Goal: Check status: Check status

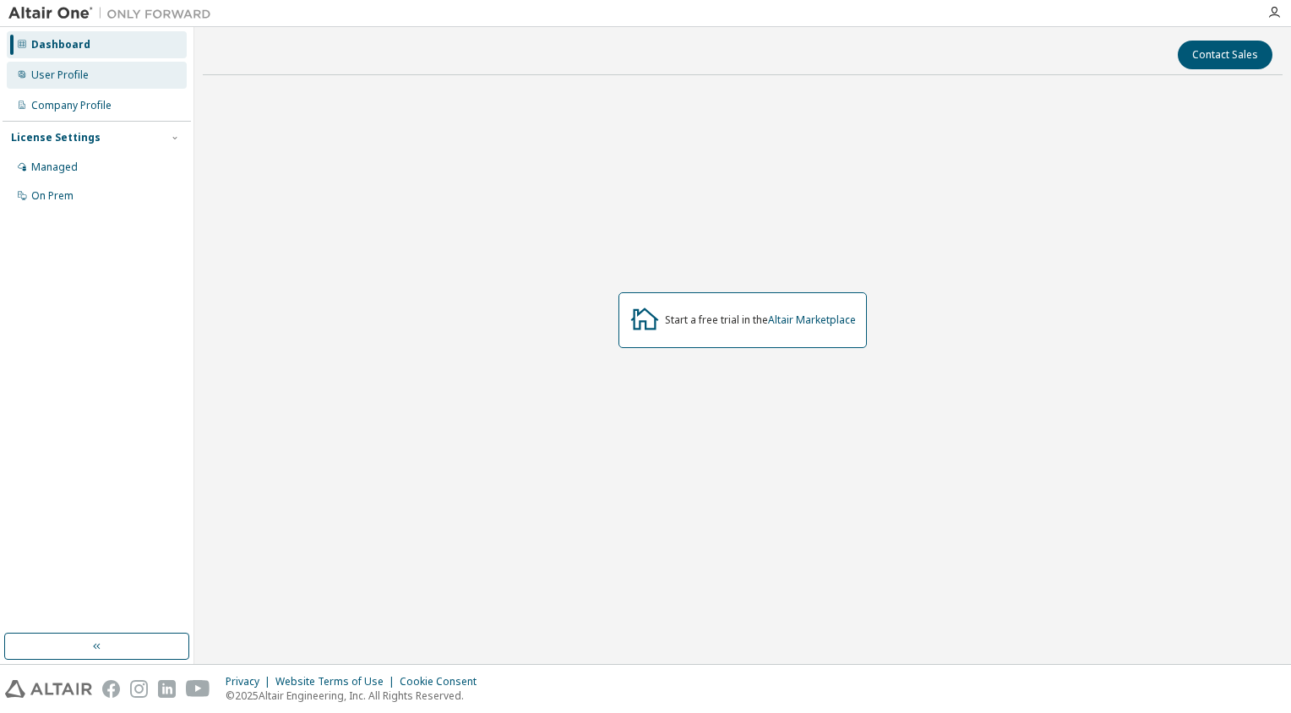
click at [81, 83] on div "User Profile" at bounding box center [97, 75] width 180 height 27
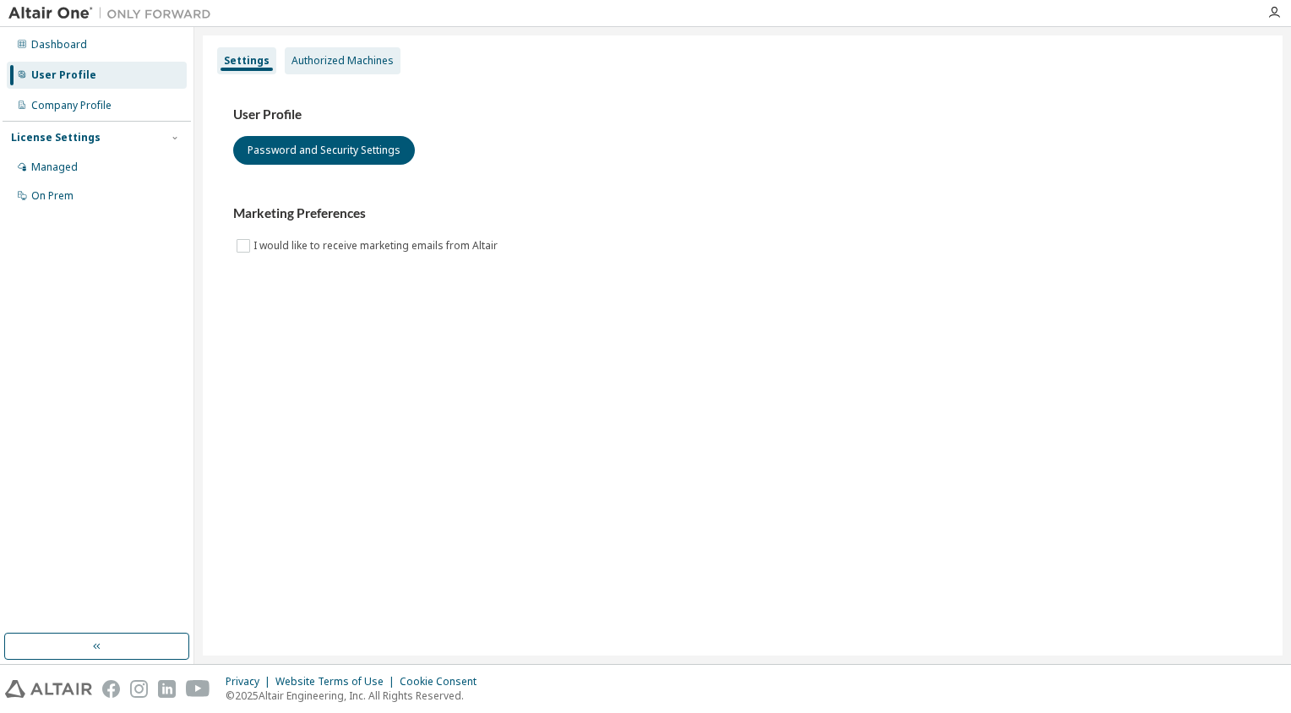
click at [303, 74] on div "Authorized Machines" at bounding box center [343, 60] width 116 height 27
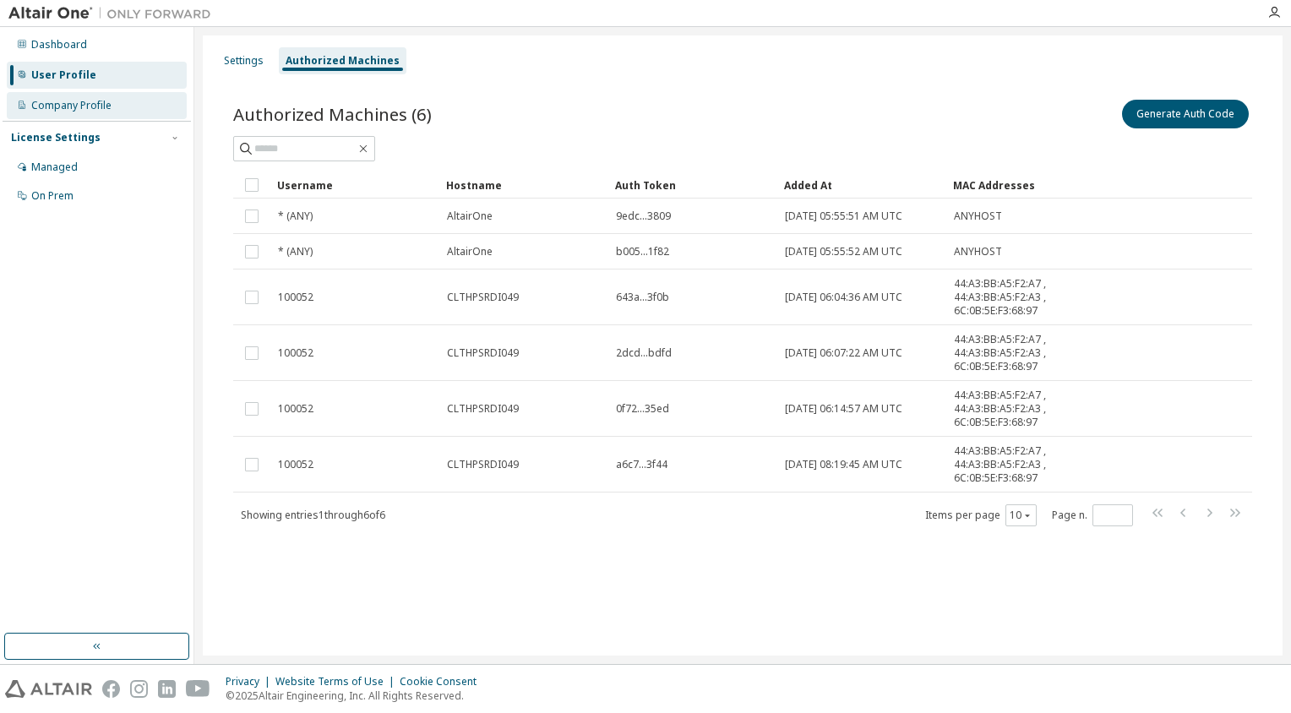
click at [87, 101] on div "Company Profile" at bounding box center [71, 106] width 80 height 14
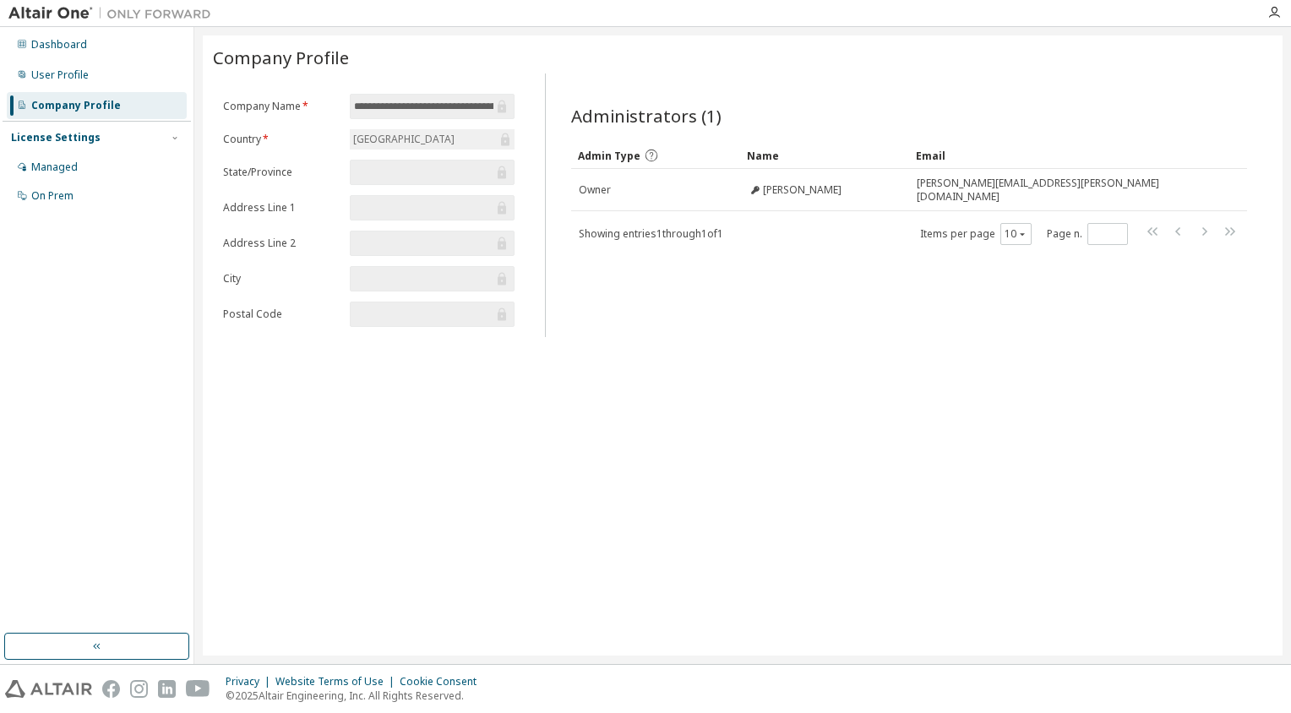
click at [79, 135] on div "License Settings" at bounding box center [56, 138] width 90 height 14
click at [80, 143] on div "License Settings" at bounding box center [56, 138] width 90 height 14
click at [85, 171] on div "Managed" at bounding box center [97, 167] width 180 height 27
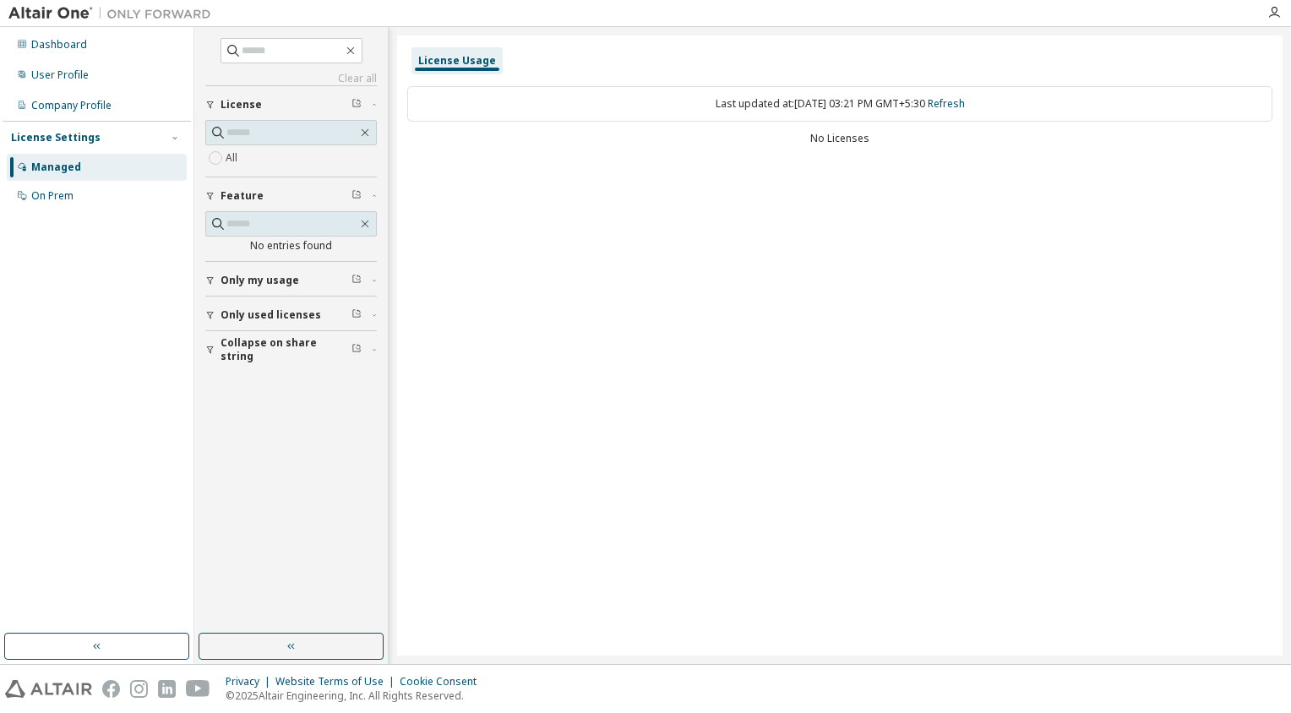
click at [95, 167] on div "Managed" at bounding box center [97, 167] width 180 height 27
click at [65, 196] on div "On Prem" at bounding box center [52, 196] width 42 height 14
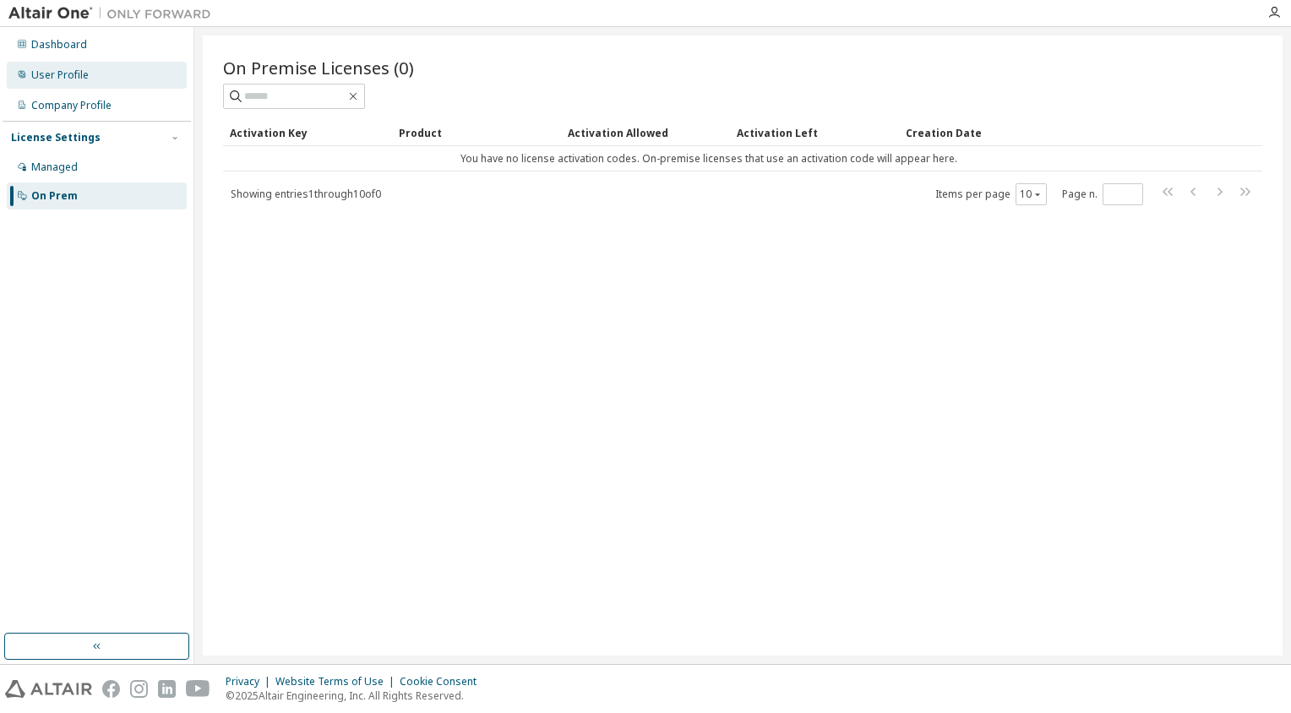
click at [68, 79] on div "User Profile" at bounding box center [59, 75] width 57 height 14
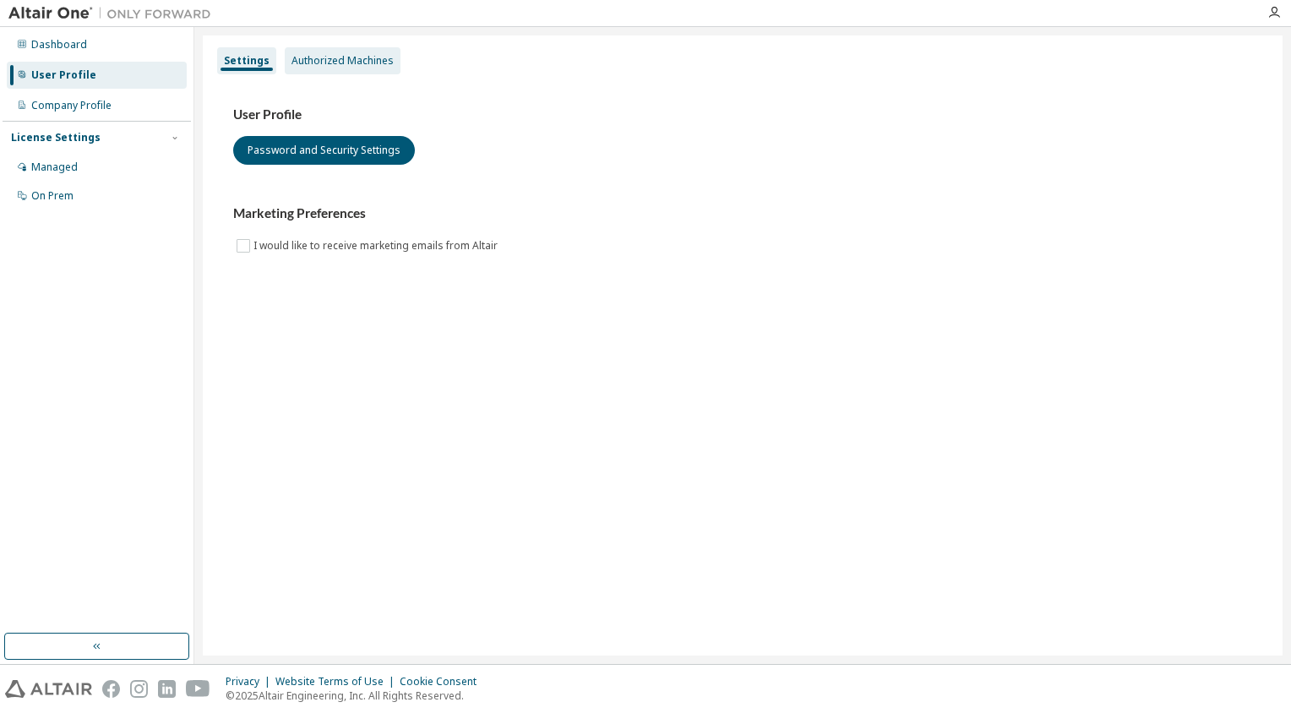
click at [346, 64] on div "Authorized Machines" at bounding box center [343, 61] width 102 height 14
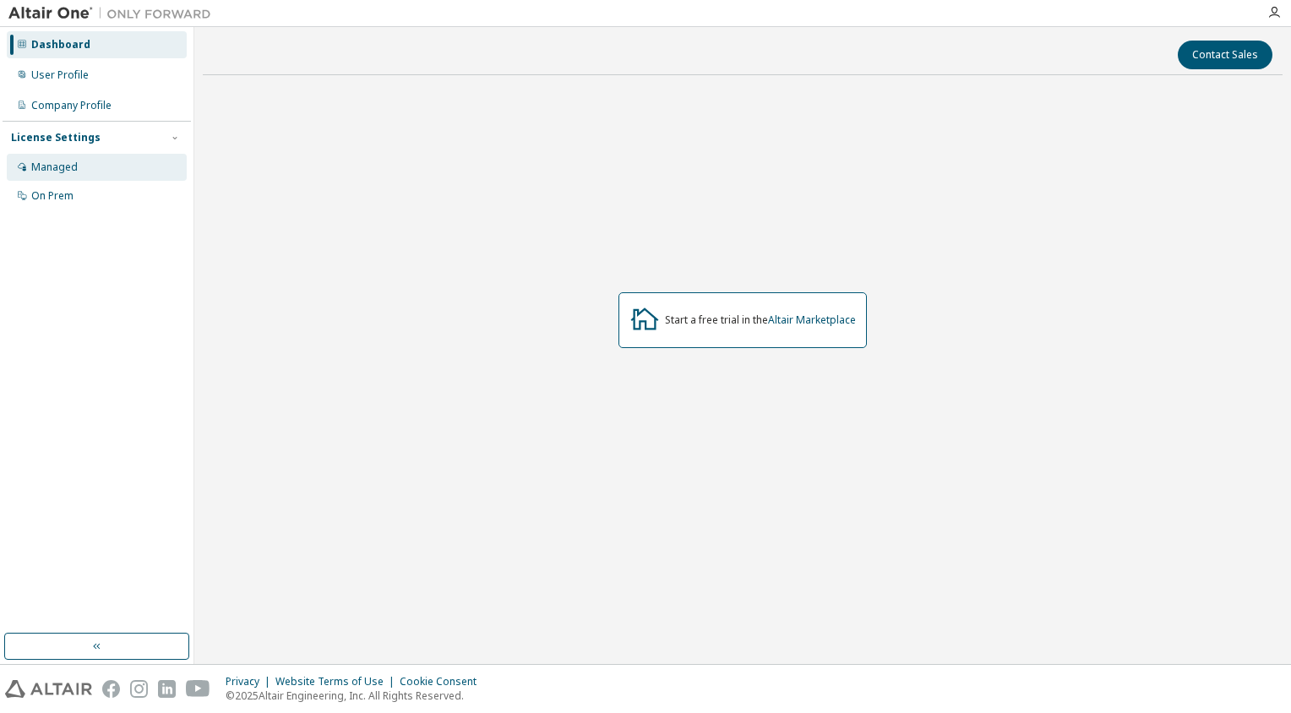
click at [54, 164] on div "Managed" at bounding box center [54, 168] width 46 height 14
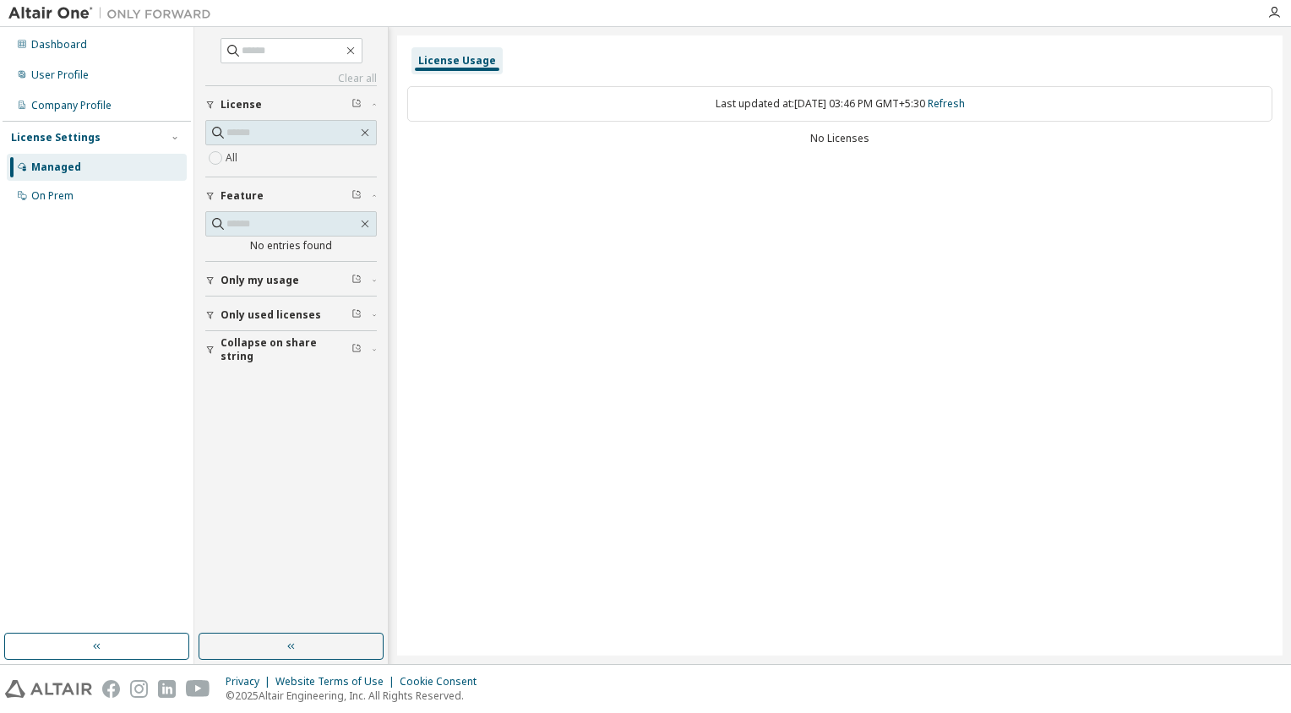
click at [253, 276] on span "Only my usage" at bounding box center [260, 281] width 79 height 14
click at [619, 254] on div "License Usage Last updated at: Tue 2025-09-09 03:46 PM GMT+5:30 Refresh No Lice…" at bounding box center [840, 345] width 886 height 620
click at [963, 101] on link "Refresh" at bounding box center [946, 103] width 37 height 14
click at [1044, 58] on div "License Usage" at bounding box center [839, 61] width 865 height 30
click at [955, 103] on link "Refresh" at bounding box center [946, 103] width 37 height 14
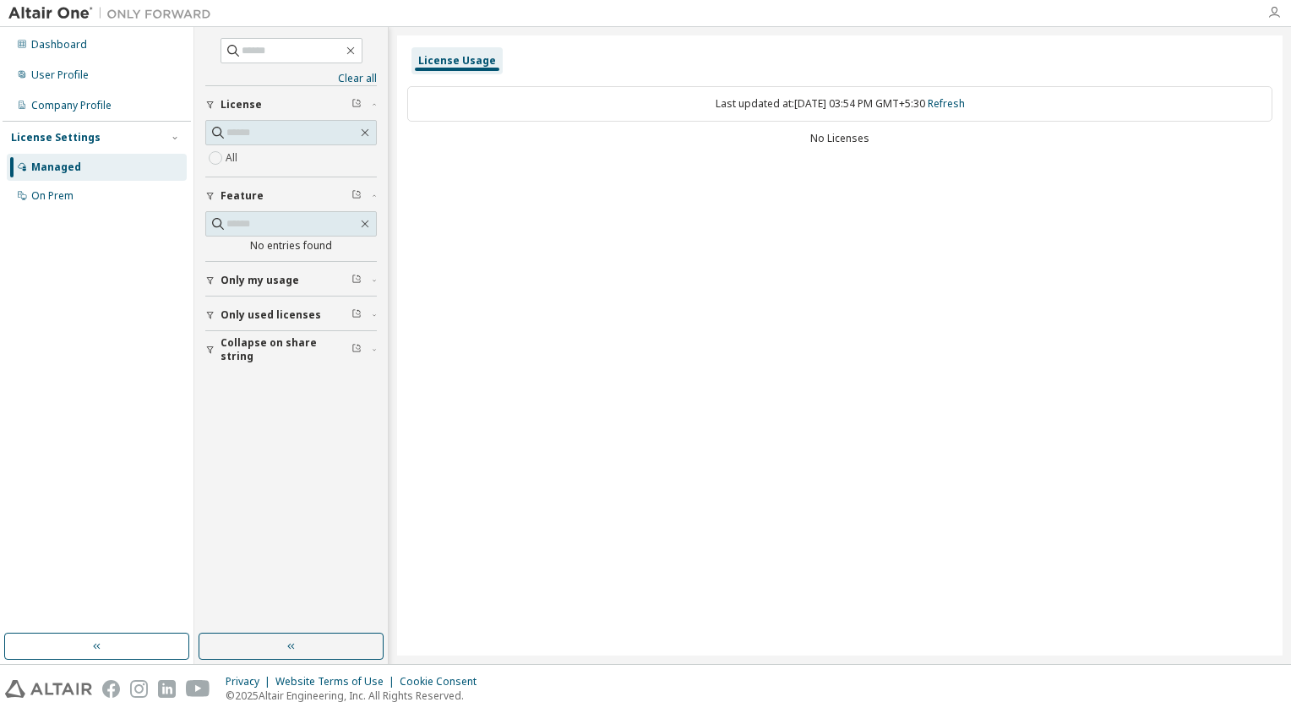
click at [1271, 10] on icon "button" at bounding box center [1275, 13] width 14 height 14
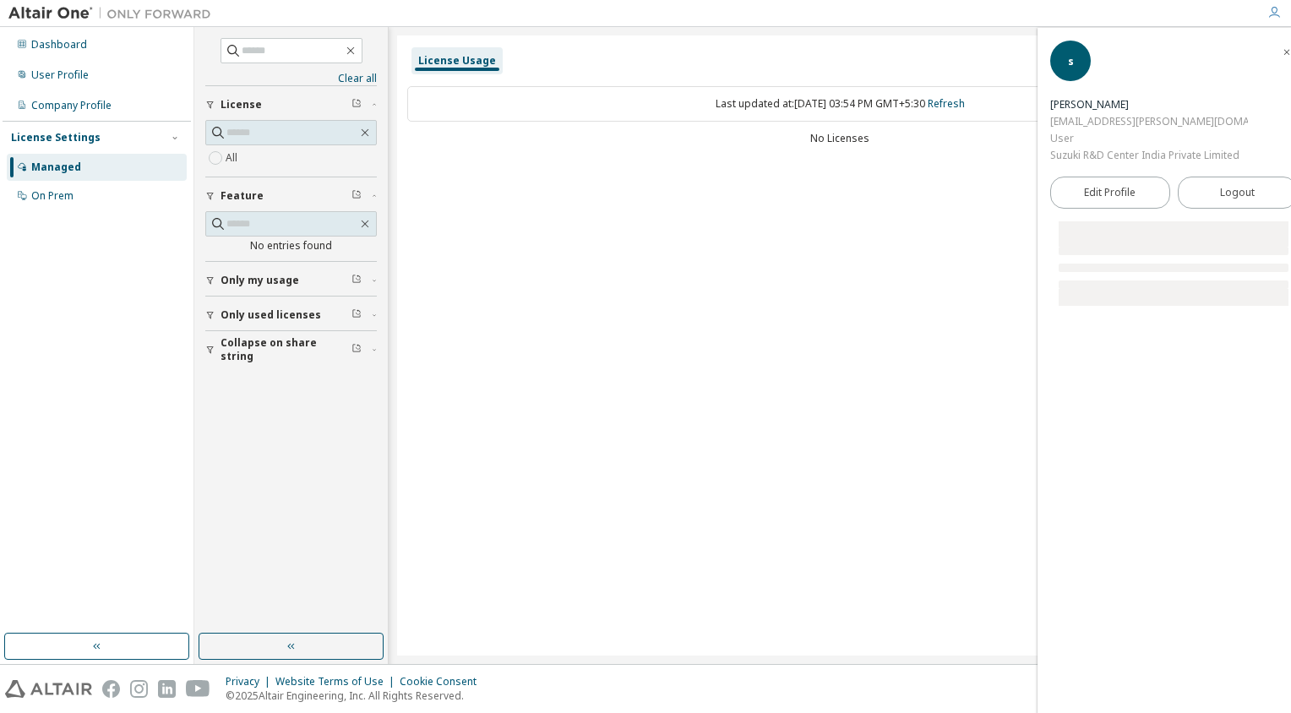
click at [1279, 59] on span "button" at bounding box center [1287, 51] width 17 height 27
